Goal: Task Accomplishment & Management: Manage account settings

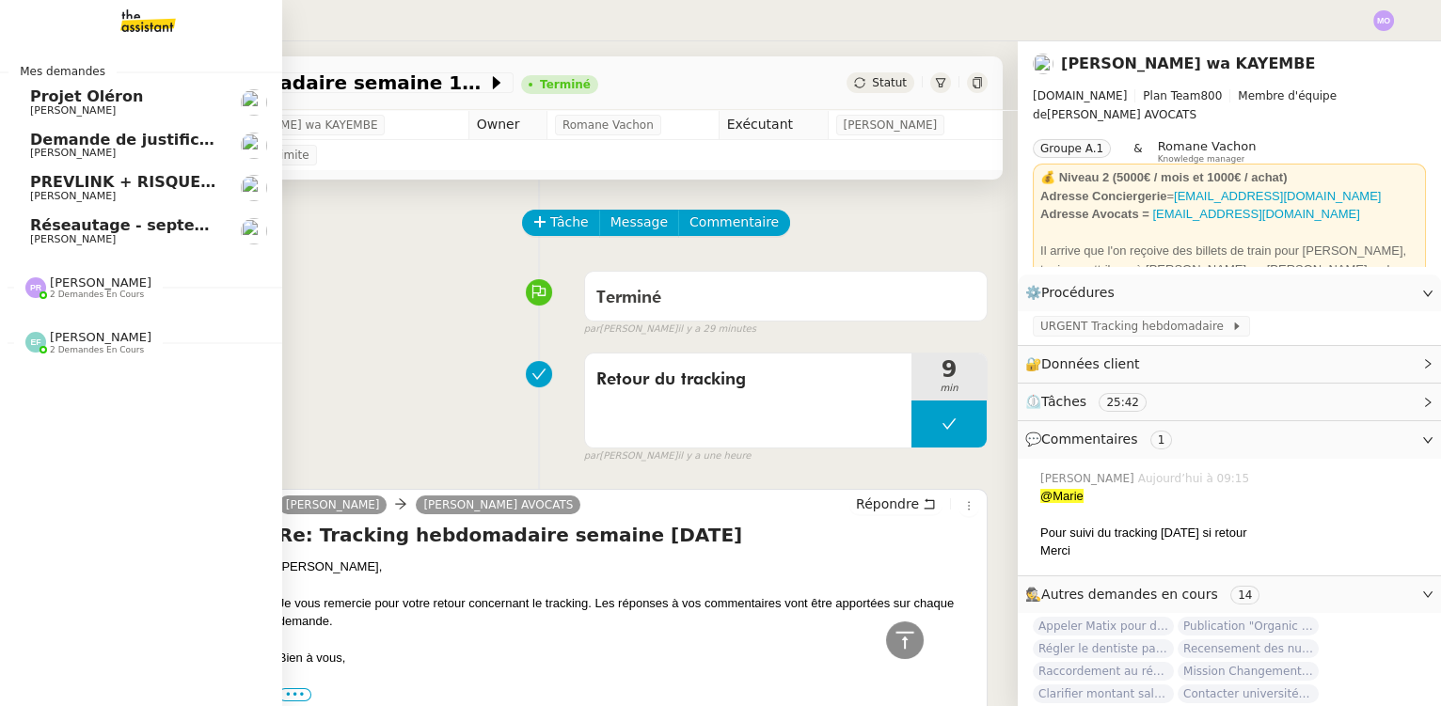
scroll to position [1137, 0]
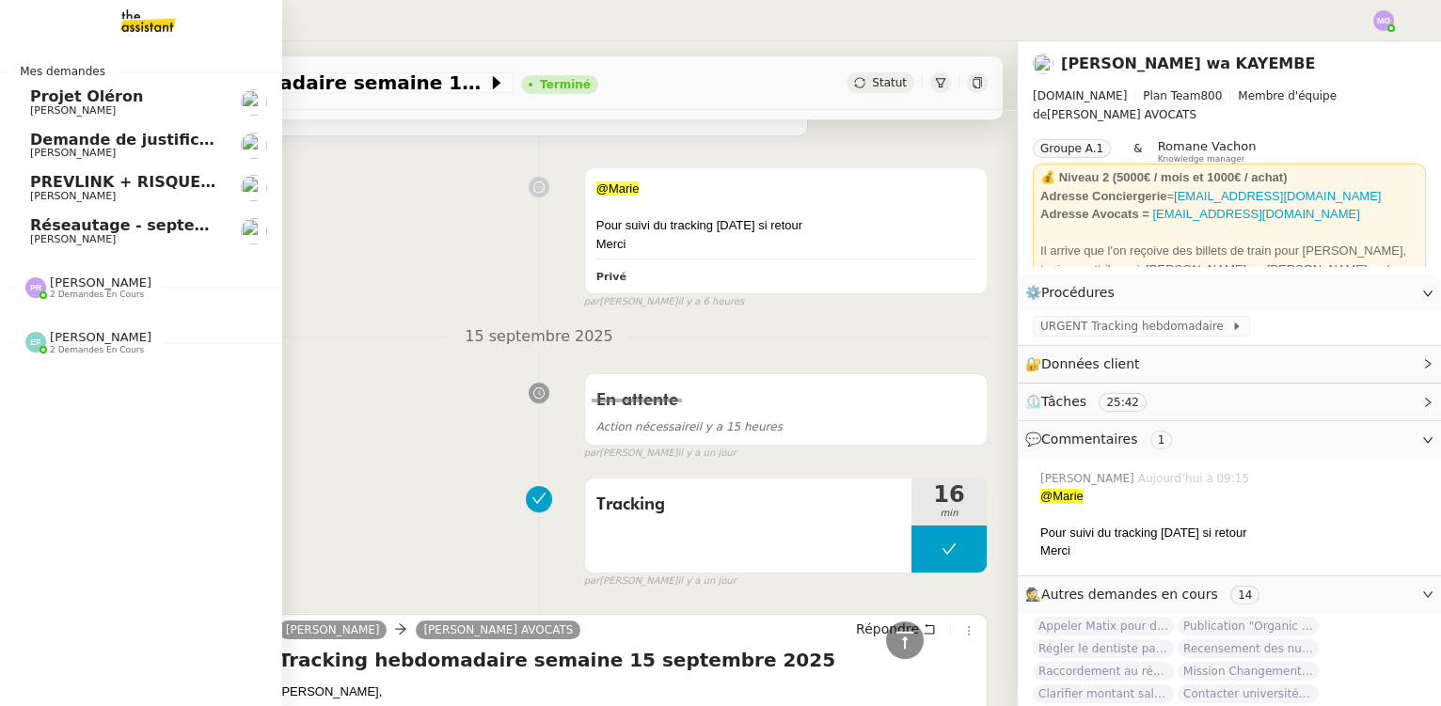
click at [96, 290] on span "2 demandes en cours" at bounding box center [97, 295] width 94 height 10
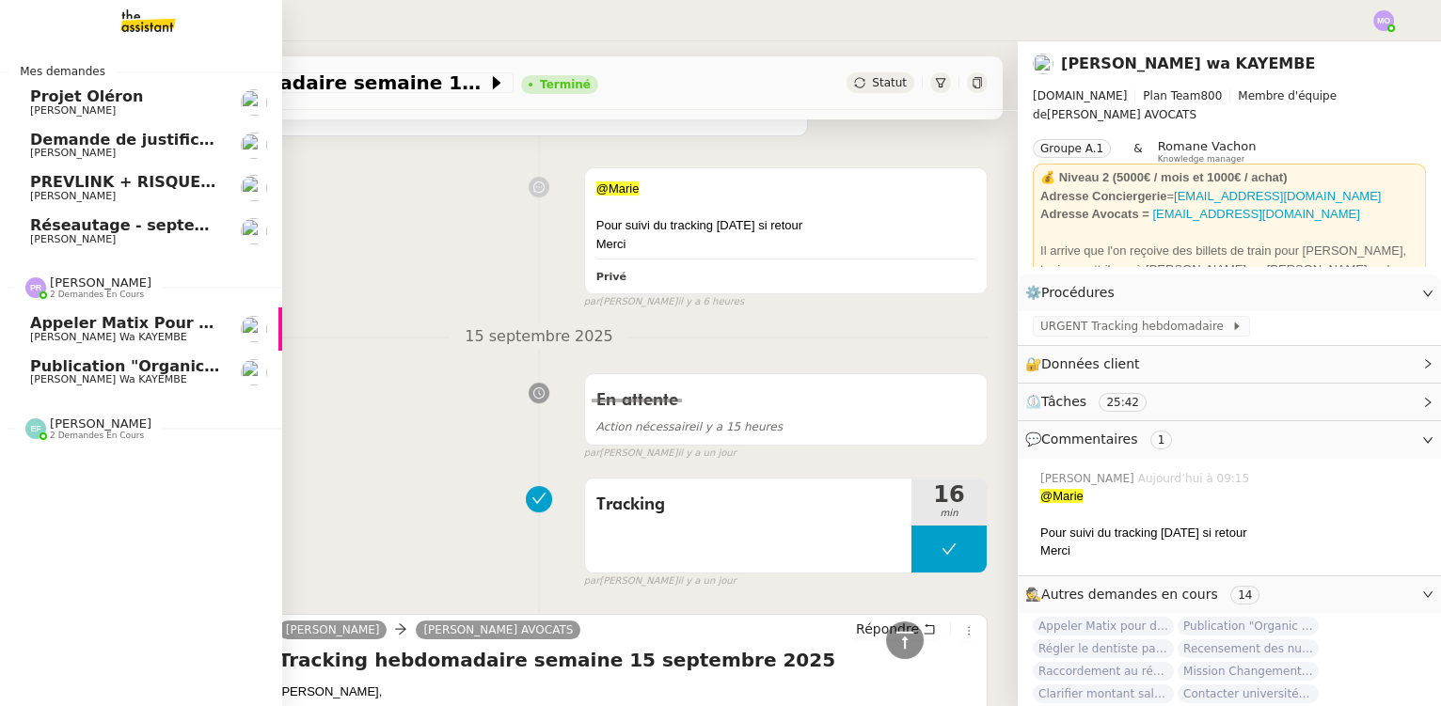
click at [179, 367] on span "Publication "Organic Intelligence" rentrée 2025, [DATE]" at bounding box center [268, 366] width 476 height 18
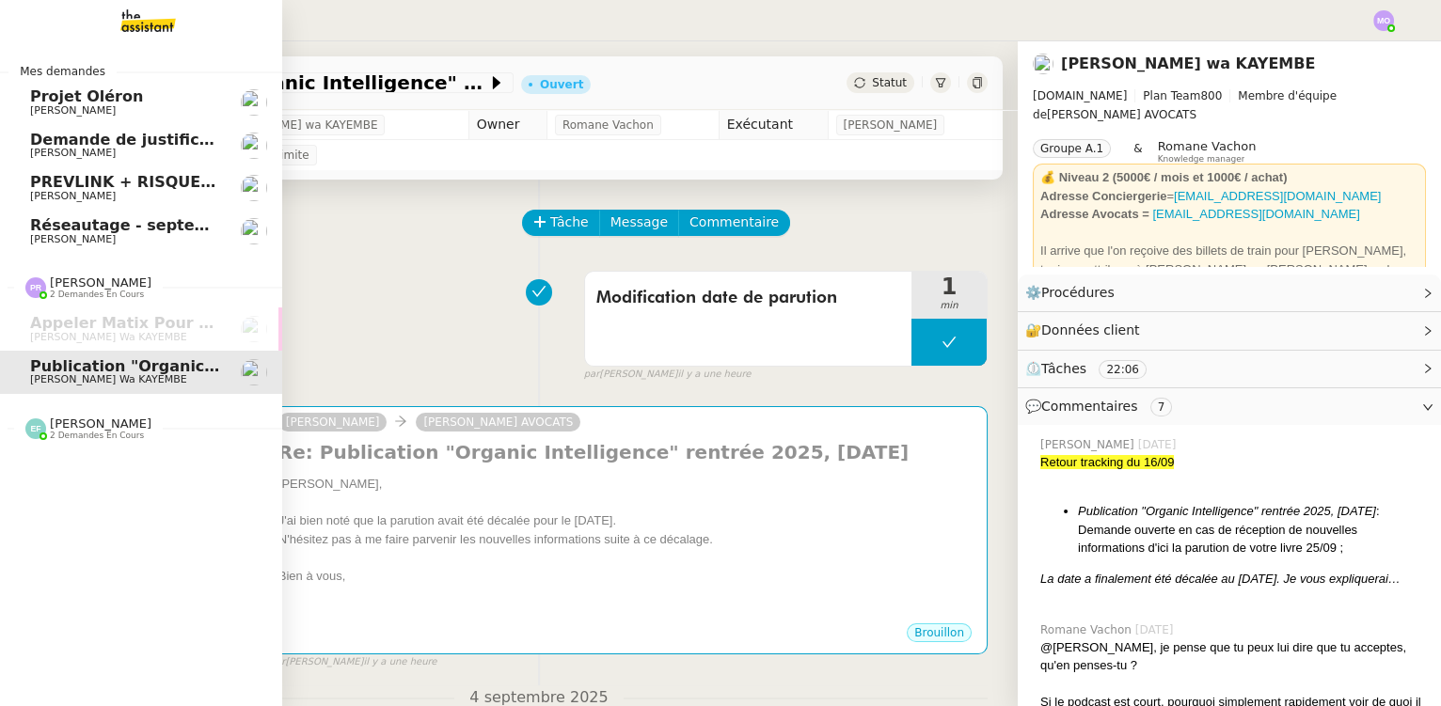
click at [126, 242] on span "[PERSON_NAME]" at bounding box center [125, 239] width 190 height 11
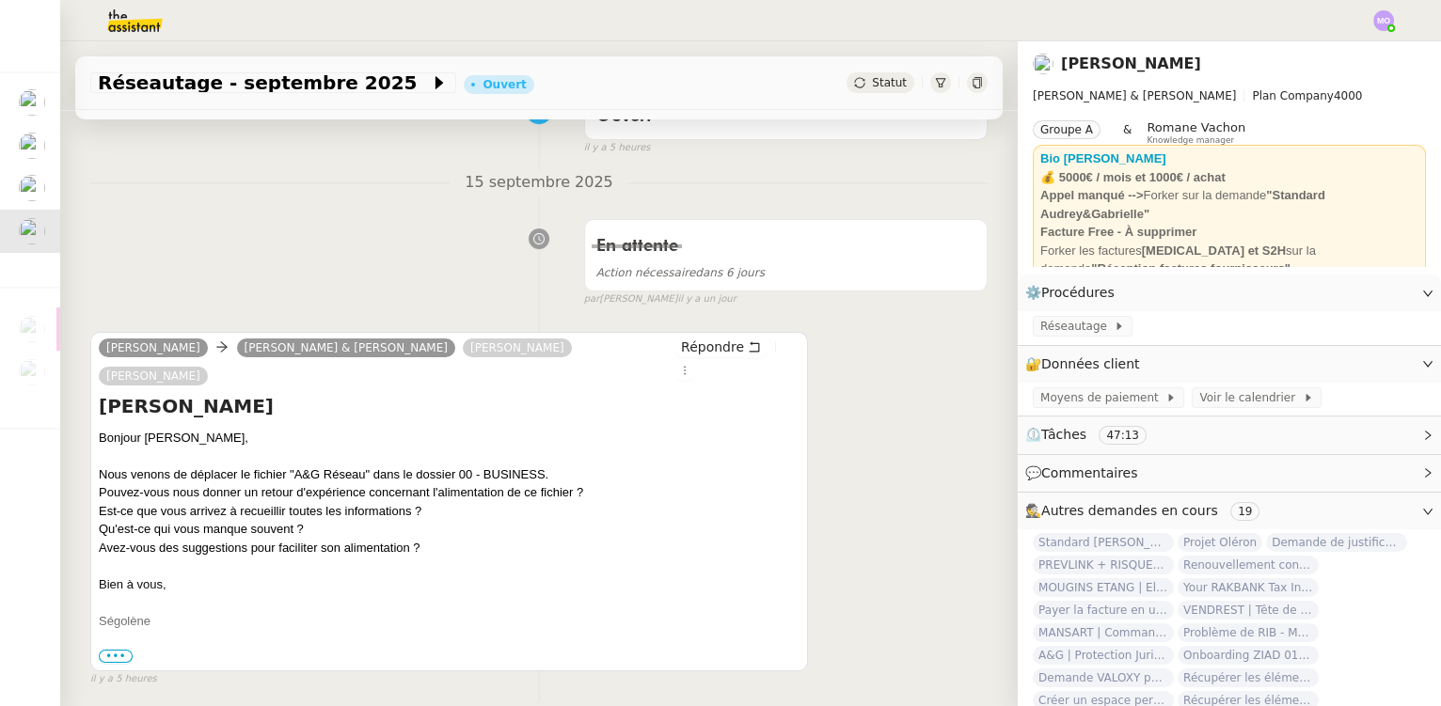
scroll to position [256, 0]
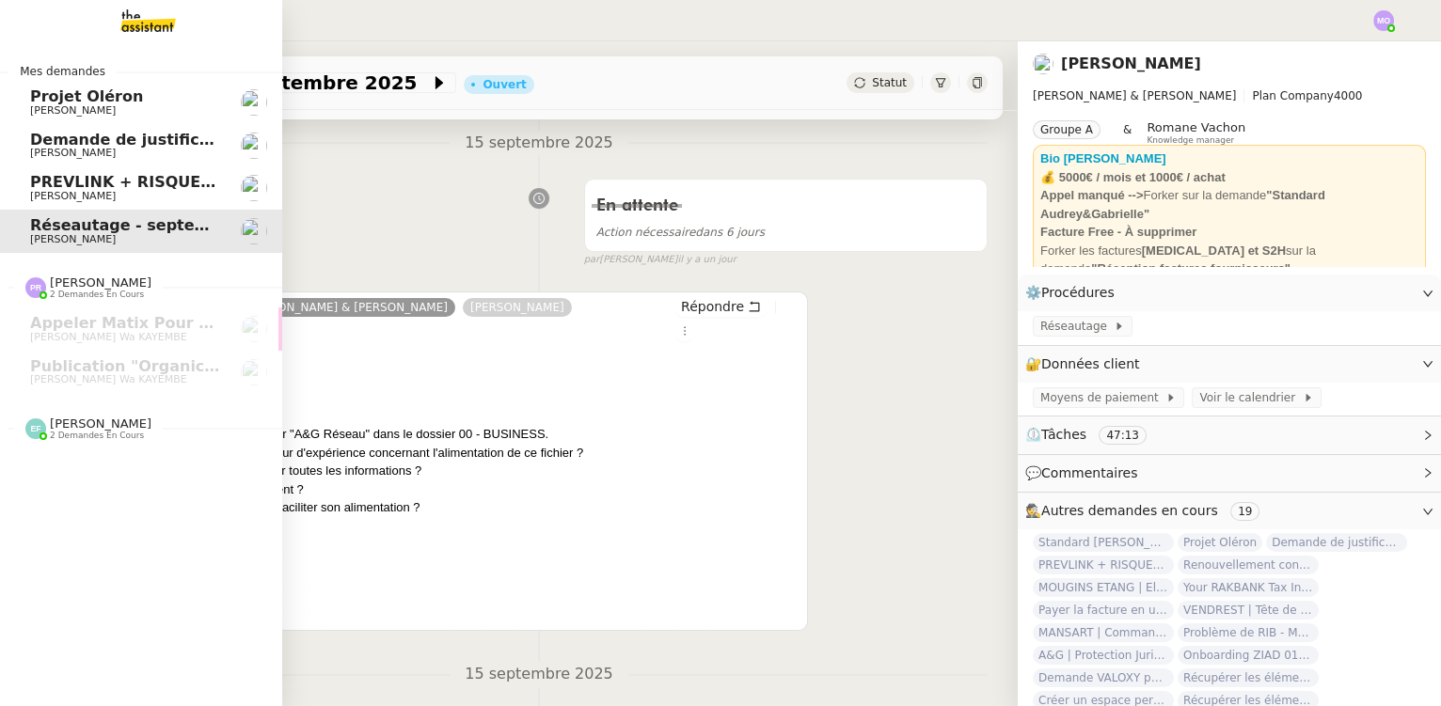
click at [179, 186] on span "PREVLINK + RISQUES PROFESSIONNELS" at bounding box center [199, 182] width 338 height 18
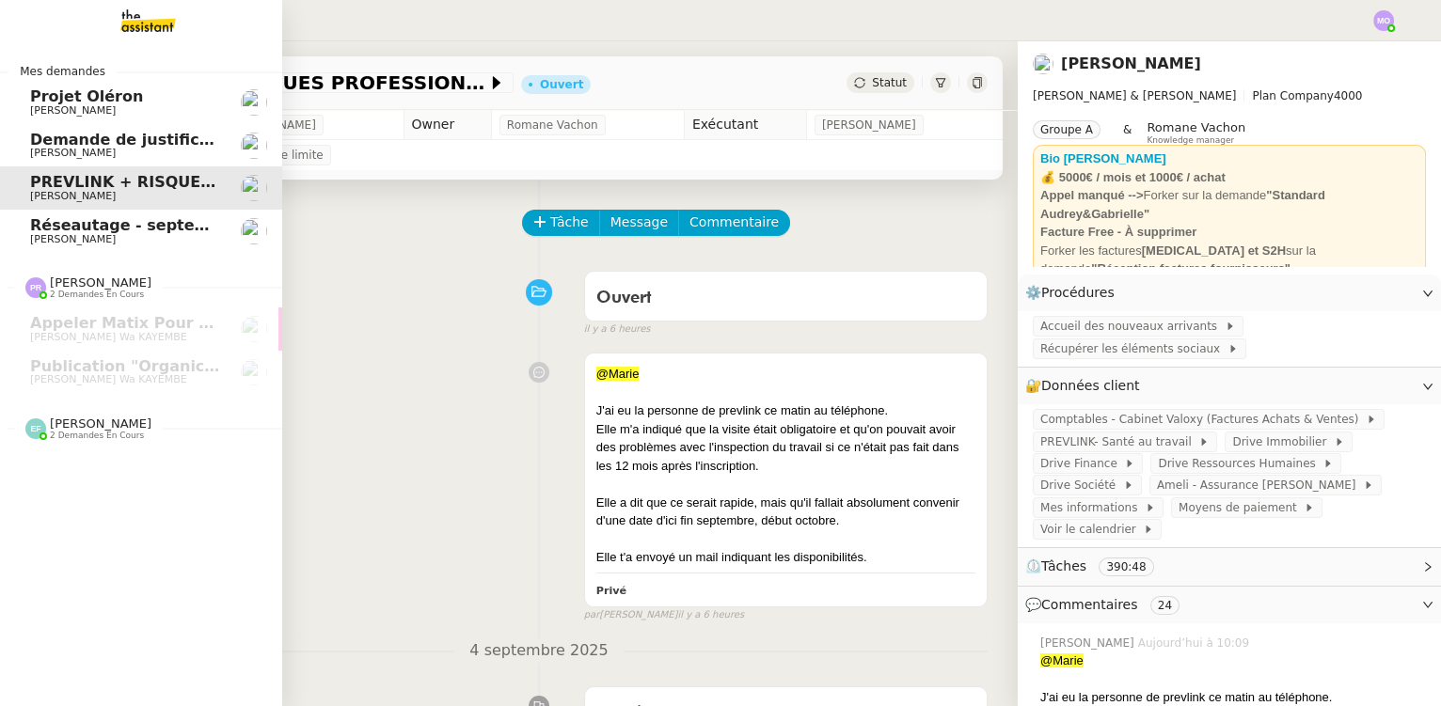
click at [127, 153] on span "[PERSON_NAME]" at bounding box center [125, 153] width 190 height 11
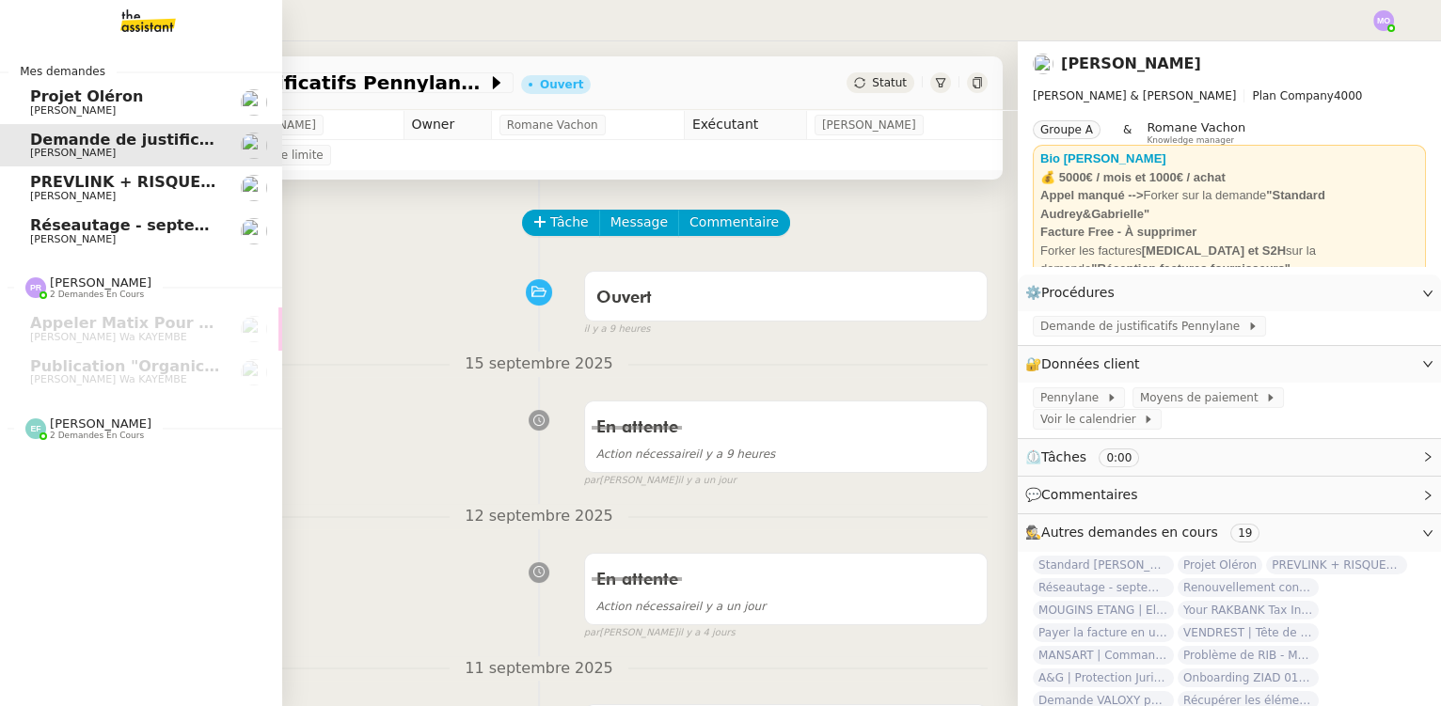
click at [133, 108] on span "[PERSON_NAME]" at bounding box center [125, 110] width 190 height 11
